Goal: Task Accomplishment & Management: Use online tool/utility

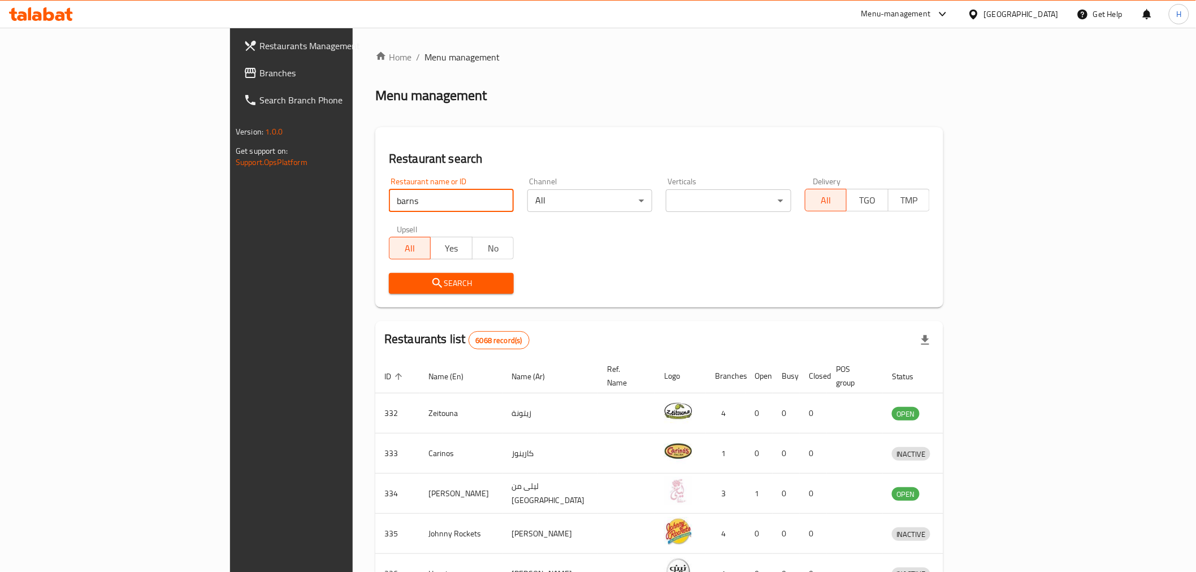
type input "barns"
click button "Search" at bounding box center [451, 283] width 125 height 21
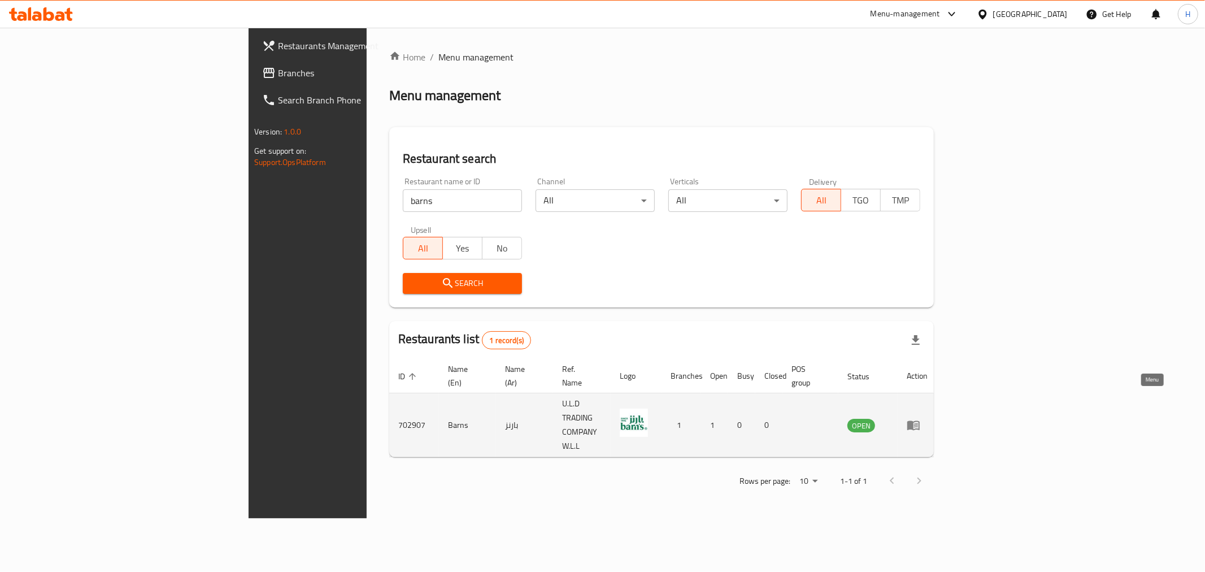
click at [921, 418] on icon "enhanced table" at bounding box center [914, 425] width 14 height 14
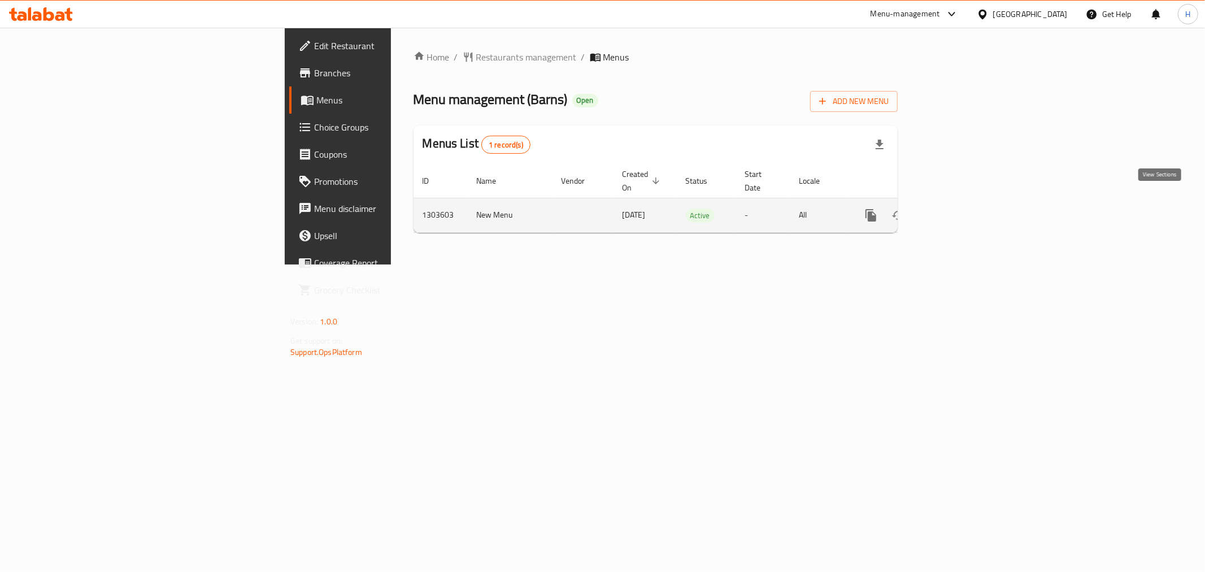
click at [960, 209] on icon "enhanced table" at bounding box center [953, 216] width 14 height 14
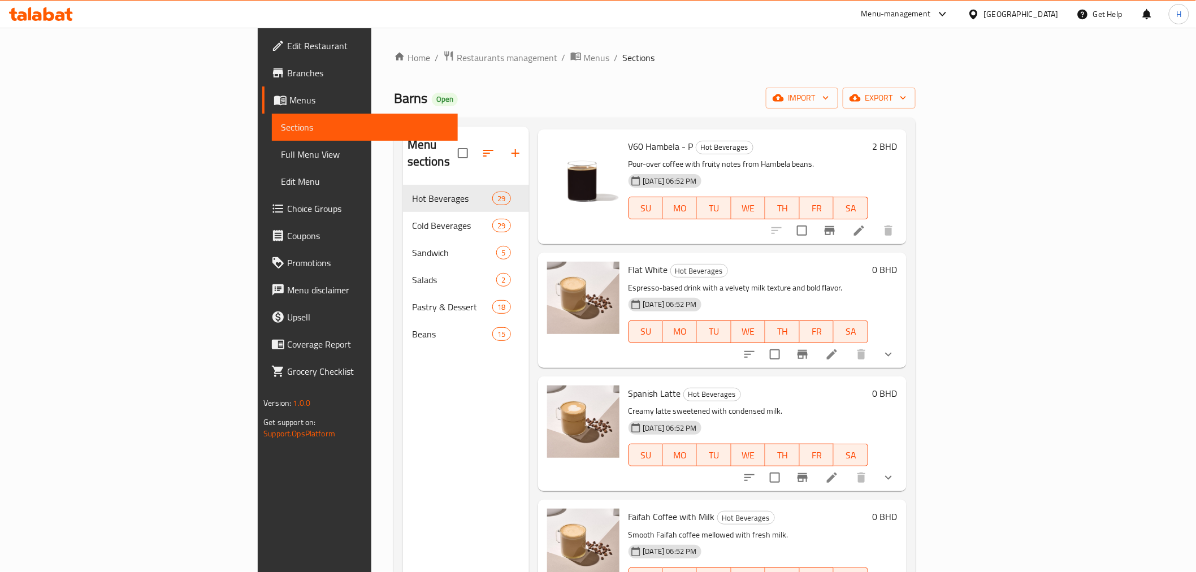
scroll to position [753, 0]
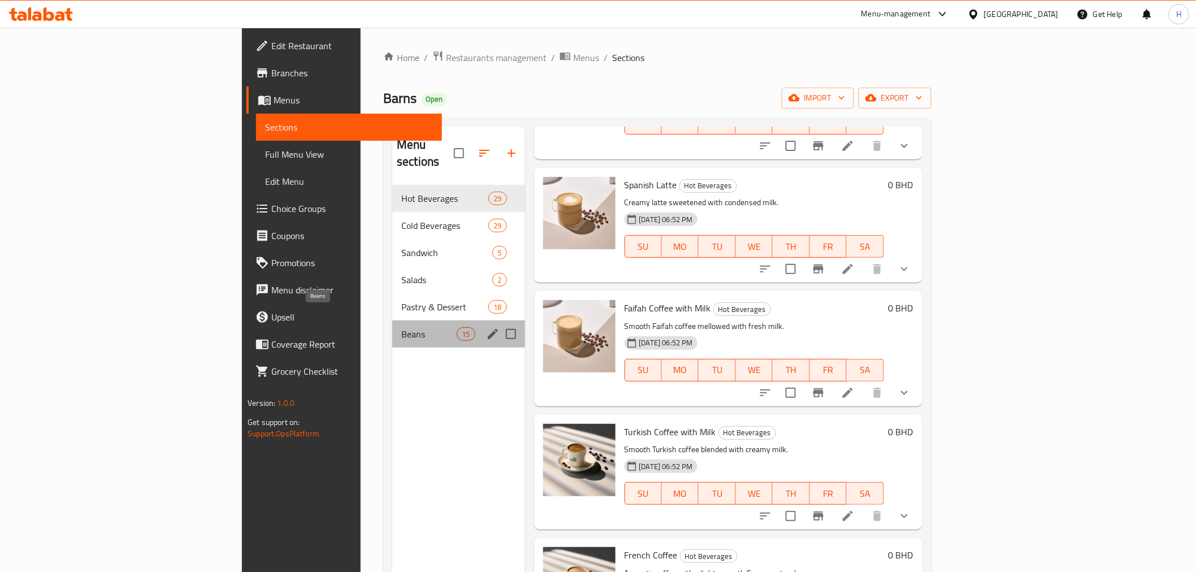
click at [401, 327] on span "Beans" at bounding box center [428, 334] width 55 height 14
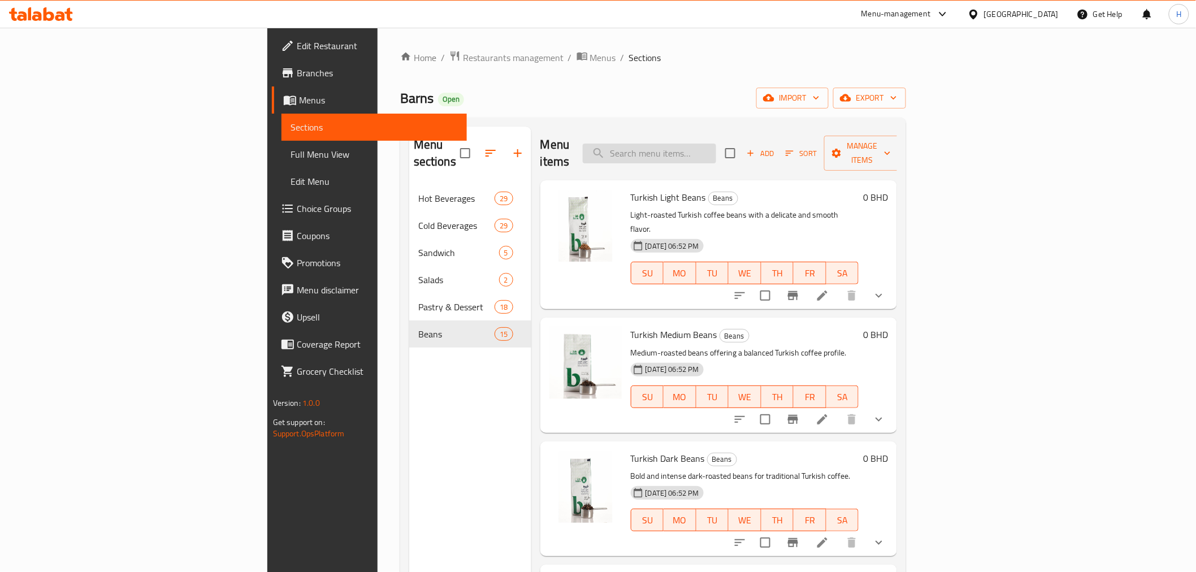
click at [716, 149] on input "search" at bounding box center [649, 154] width 133 height 20
paste input "barns blend premium powder."
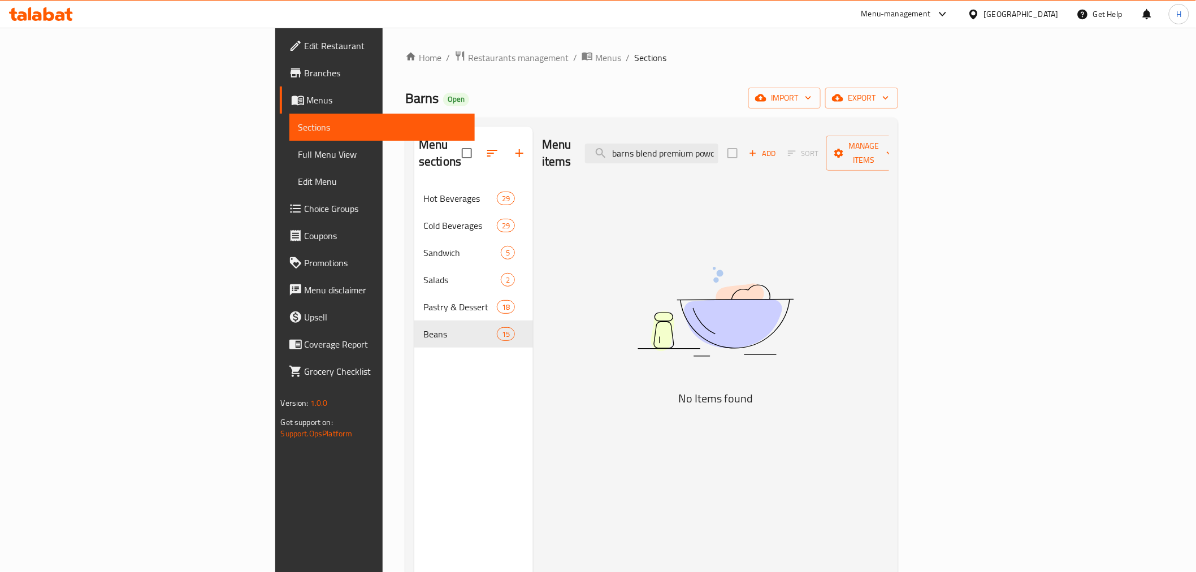
drag, startPoint x: 726, startPoint y: 141, endPoint x: 637, endPoint y: 141, distance: 89.3
click at [640, 141] on div "Menu items barns blend premium powder. Add Sort Manage items" at bounding box center [715, 154] width 347 height 54
click at [718, 148] on input "blend premium powder." at bounding box center [651, 154] width 133 height 20
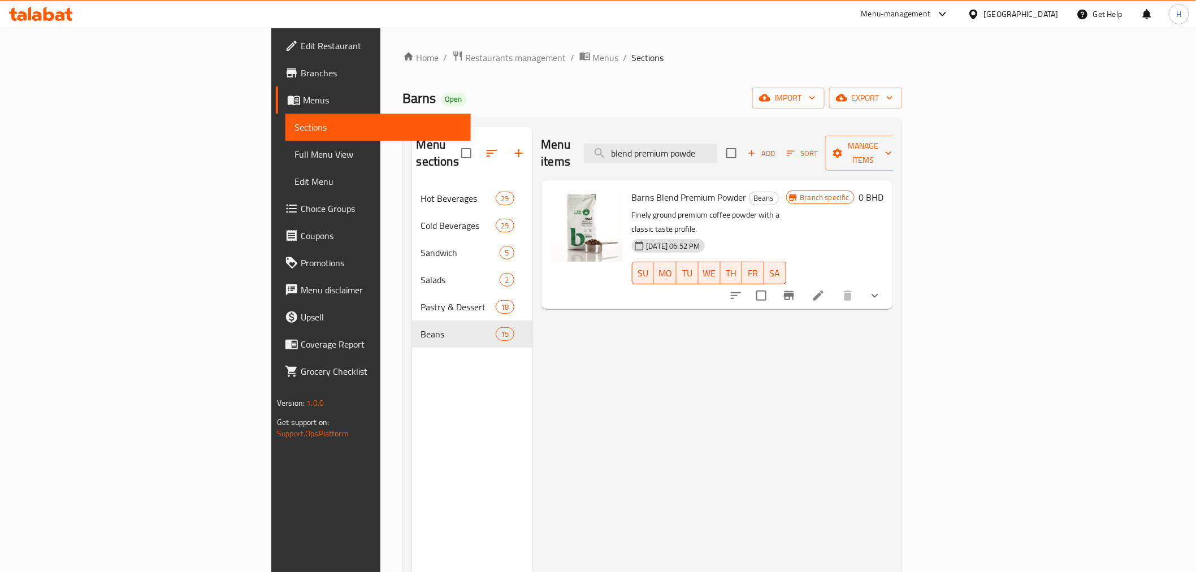
type input "blend premium powde"
